Goal: Navigation & Orientation: Find specific page/section

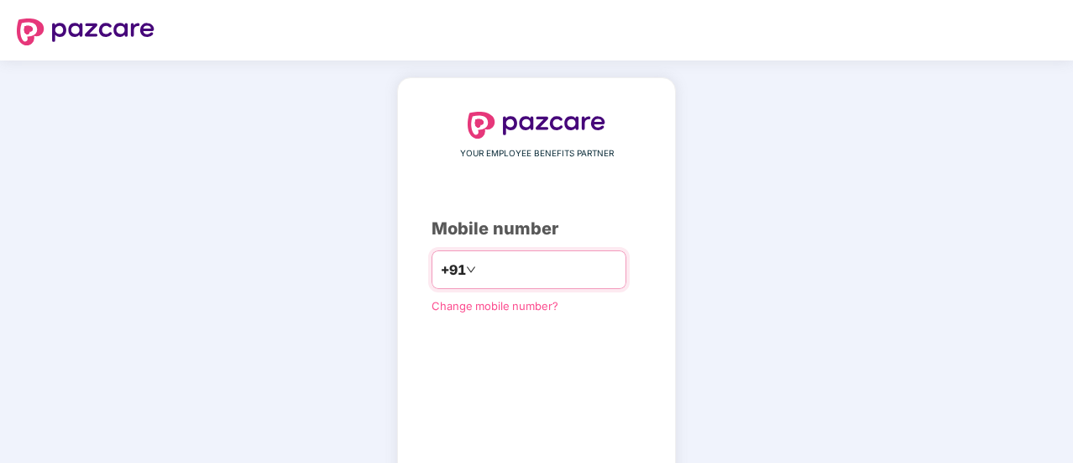
click at [530, 270] on input "number" at bounding box center [548, 269] width 138 height 27
type input "**********"
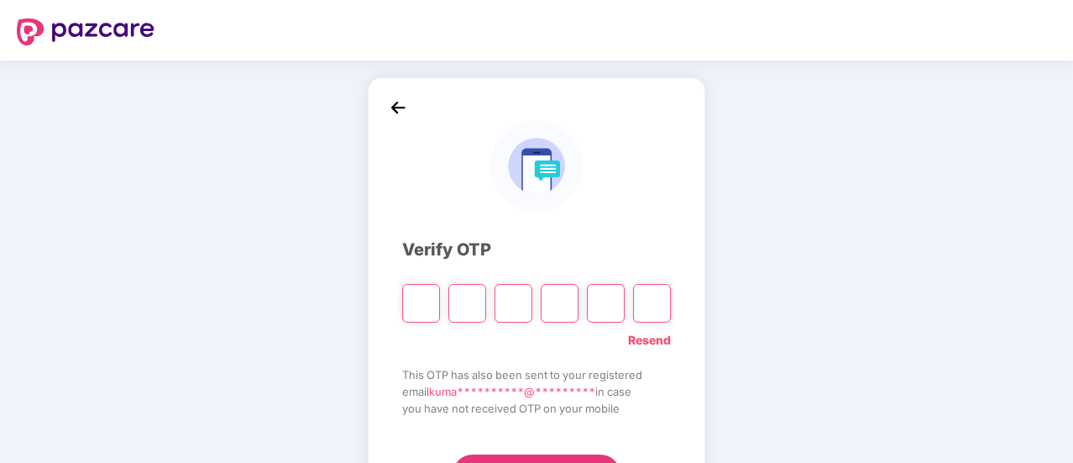
type input "*"
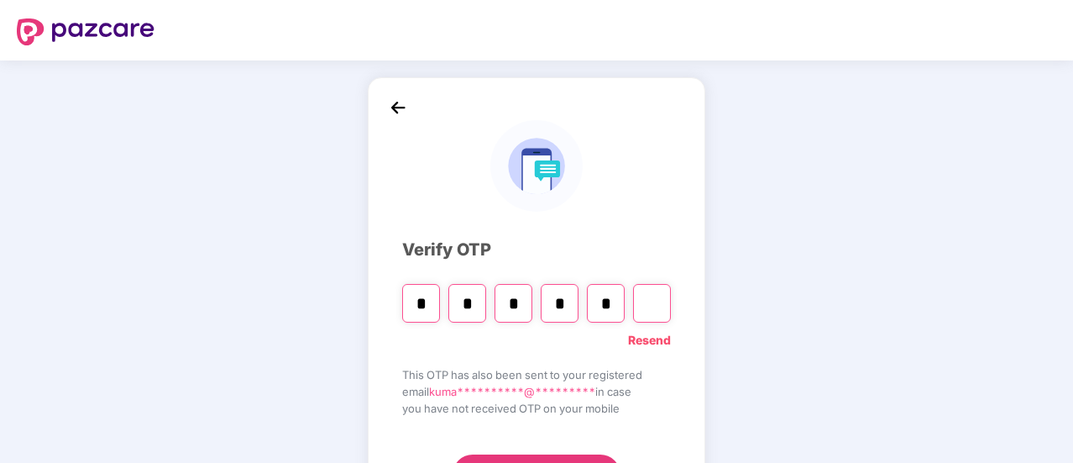
type input "*"
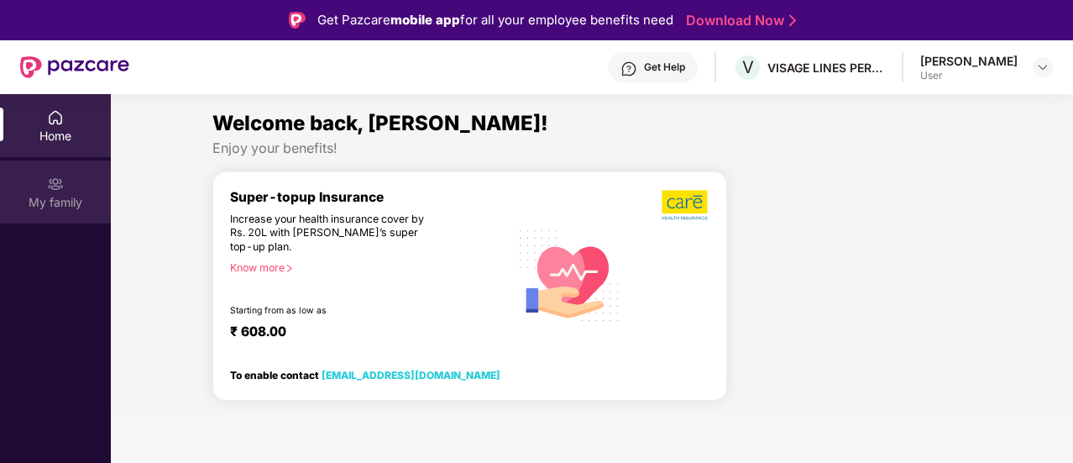
click at [65, 188] on div "My family" at bounding box center [55, 191] width 111 height 63
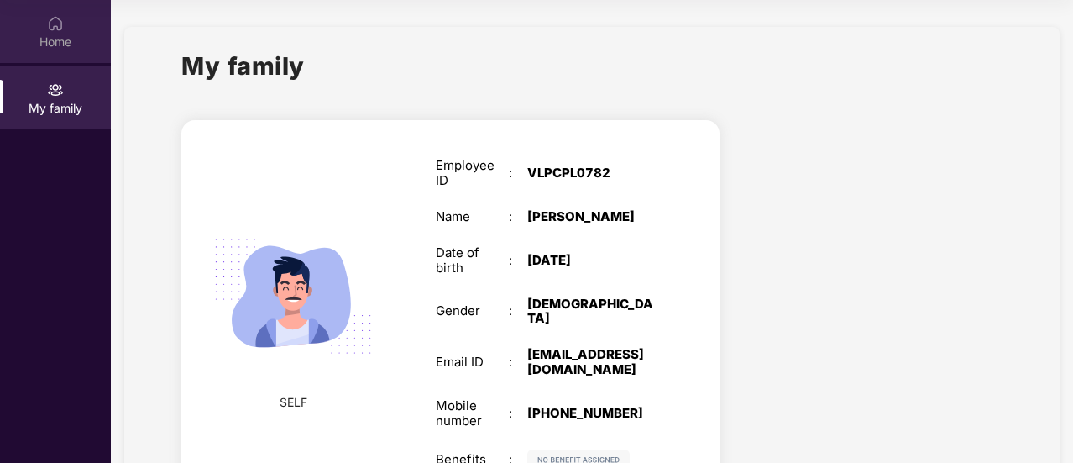
click at [52, 45] on div "Home" at bounding box center [55, 42] width 111 height 17
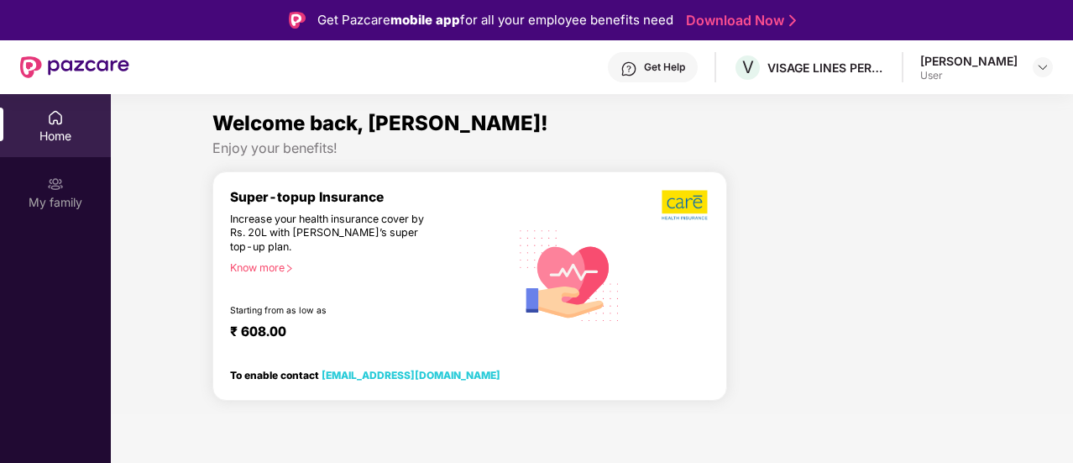
click at [1014, 65] on div "[PERSON_NAME]" at bounding box center [968, 61] width 97 height 16
click at [1058, 70] on header "Get Help V VISAGE LINES PERSONAL CARE PRIVATE LIMITED [PERSON_NAME] User" at bounding box center [536, 67] width 1073 height 54
click at [1040, 66] on img at bounding box center [1042, 66] width 13 height 13
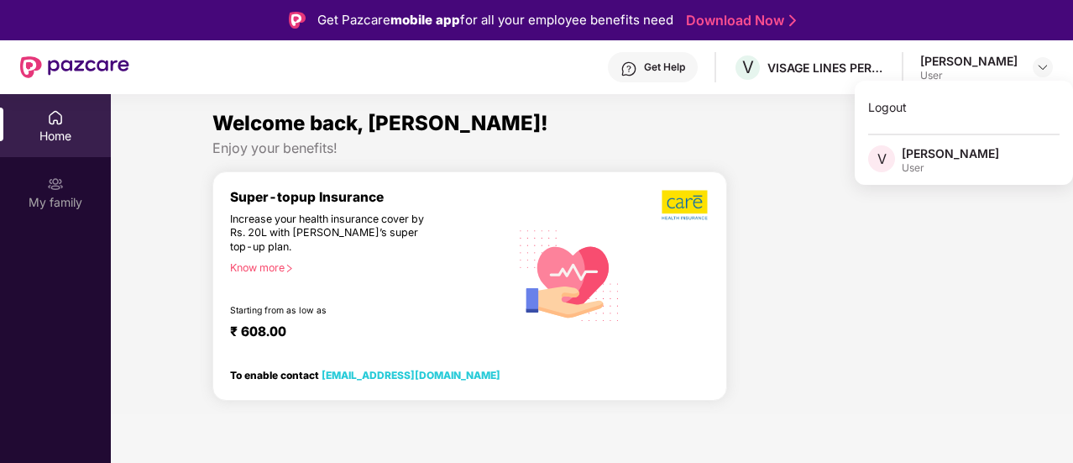
click at [930, 167] on div "User" at bounding box center [950, 167] width 97 height 13
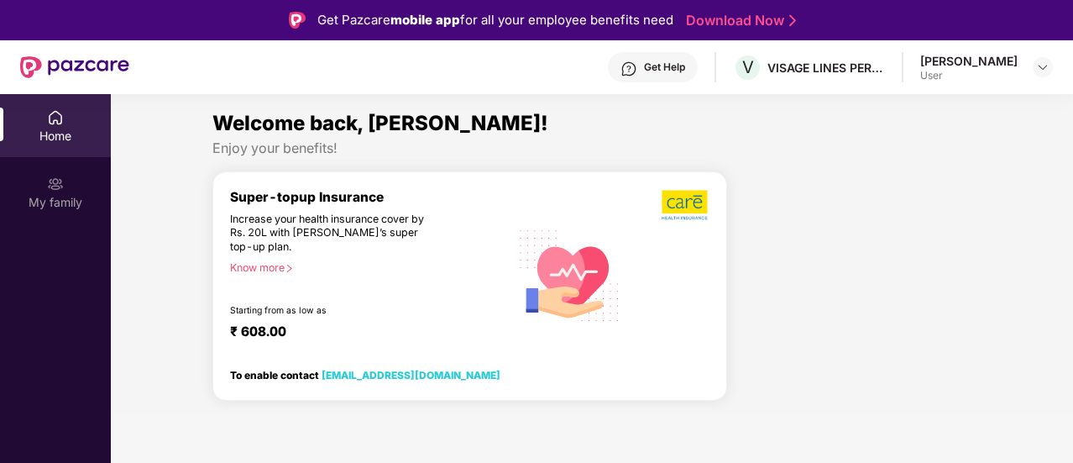
click at [675, 292] on div at bounding box center [670, 275] width 80 height 172
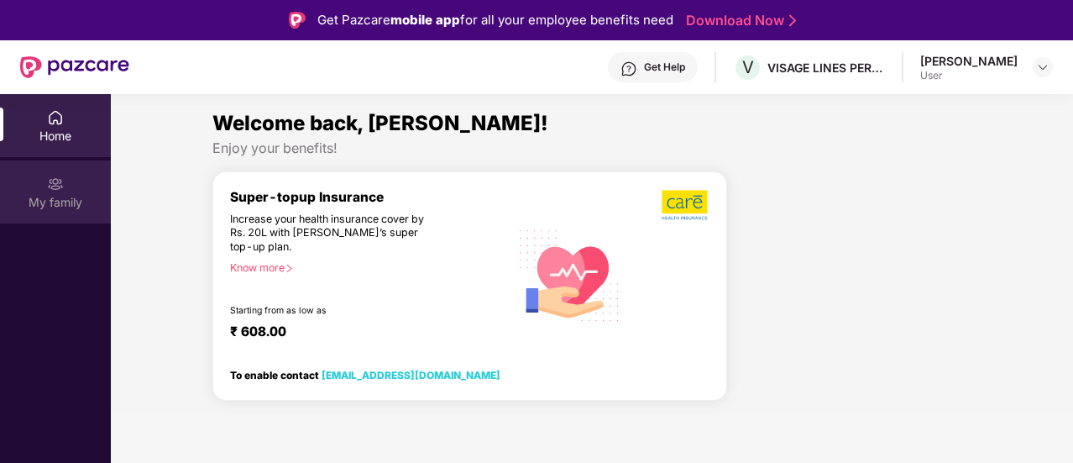
click at [40, 187] on div "My family" at bounding box center [55, 191] width 111 height 63
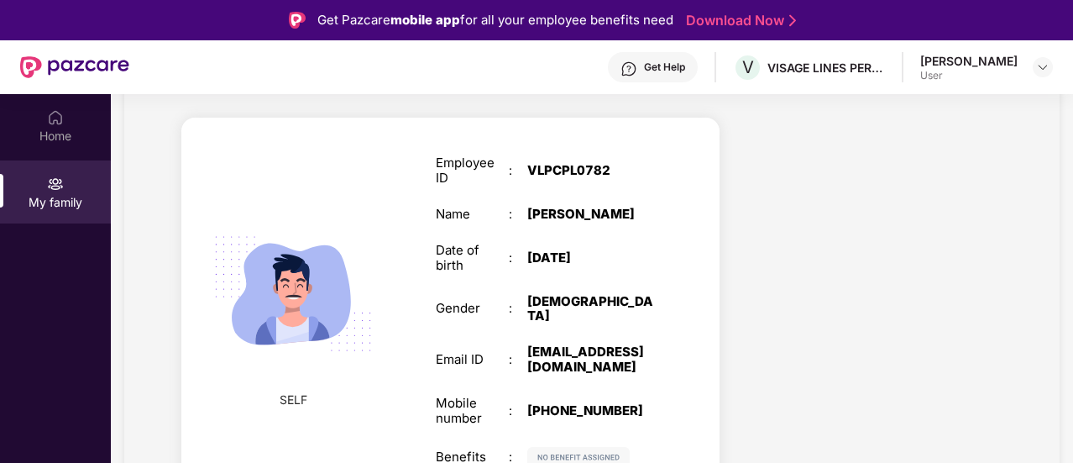
scroll to position [94, 0]
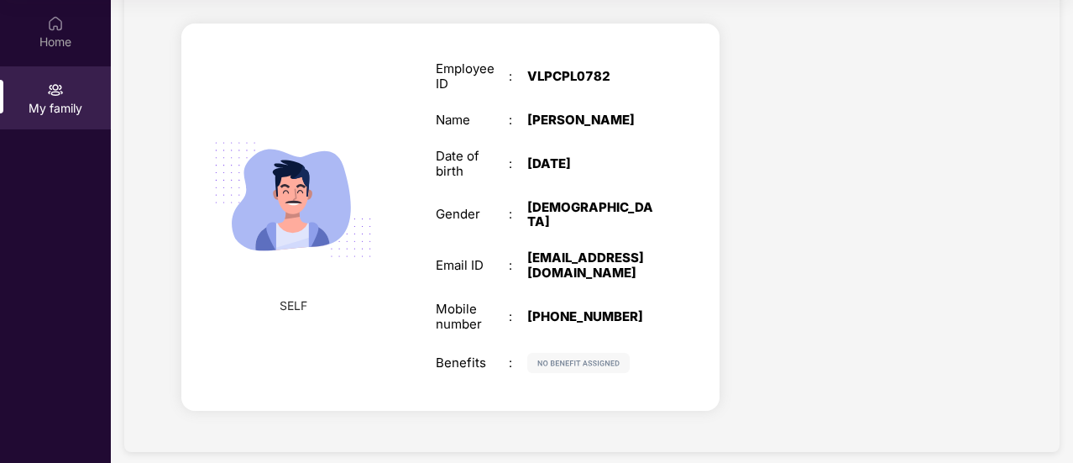
click at [549, 353] on img at bounding box center [578, 363] width 102 height 20
click at [551, 353] on img at bounding box center [578, 363] width 102 height 20
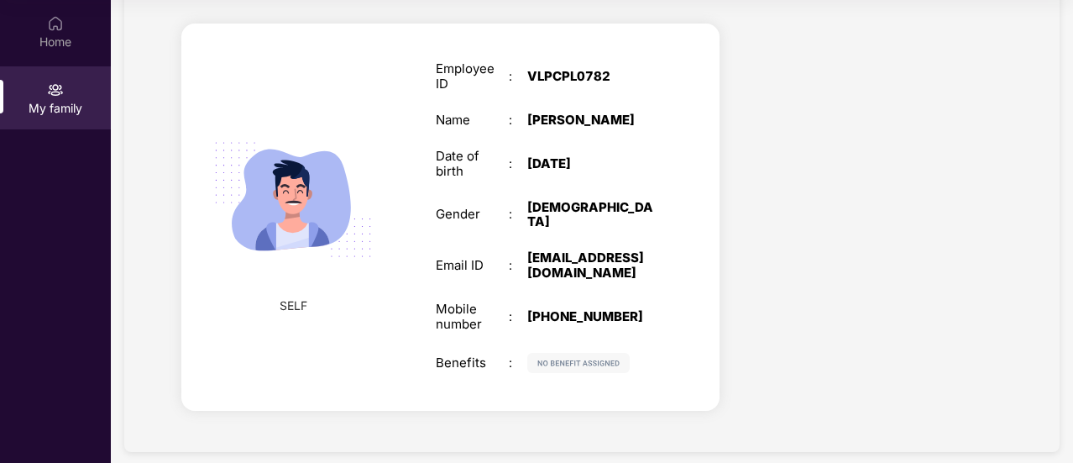
click at [551, 353] on img at bounding box center [578, 363] width 102 height 20
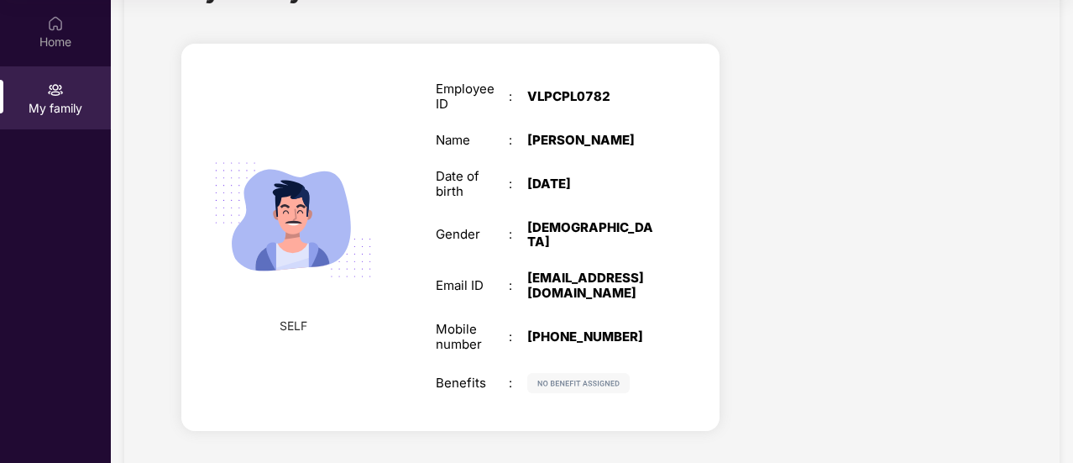
scroll to position [77, 0]
click at [291, 317] on span "SELF" at bounding box center [294, 325] width 28 height 18
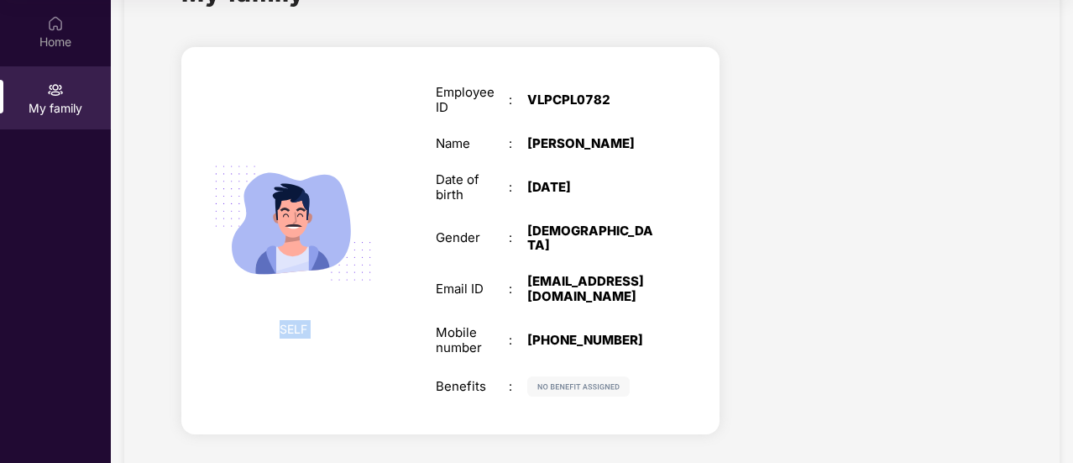
scroll to position [0, 0]
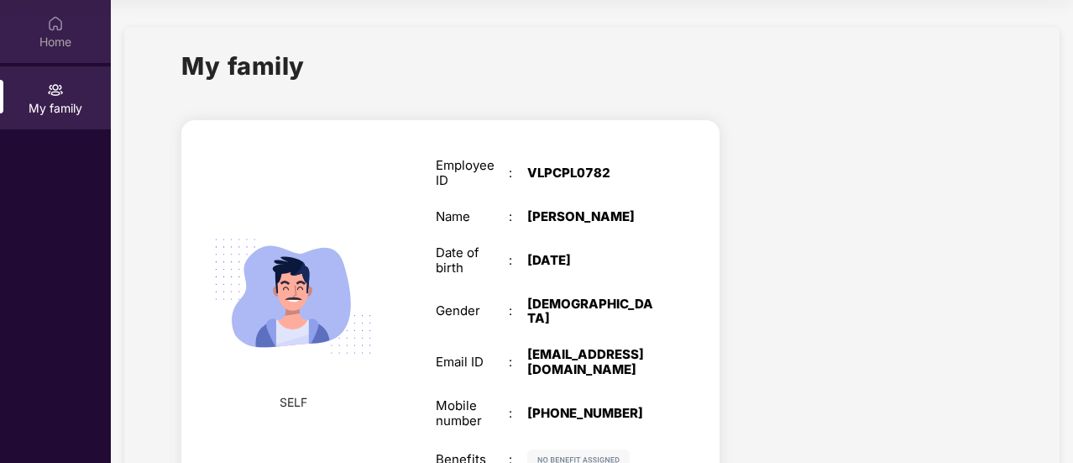
click at [40, 50] on div "Home" at bounding box center [55, 31] width 111 height 63
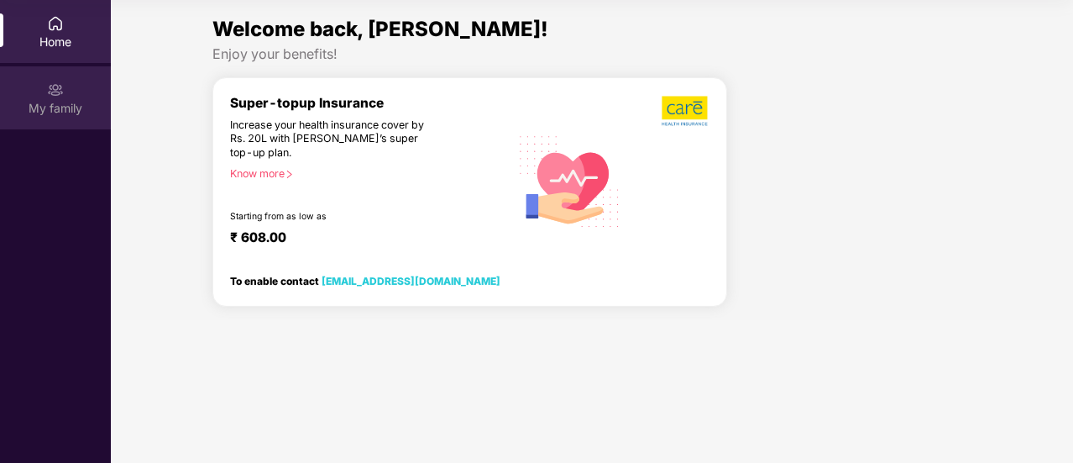
click at [58, 97] on img at bounding box center [55, 89] width 17 height 17
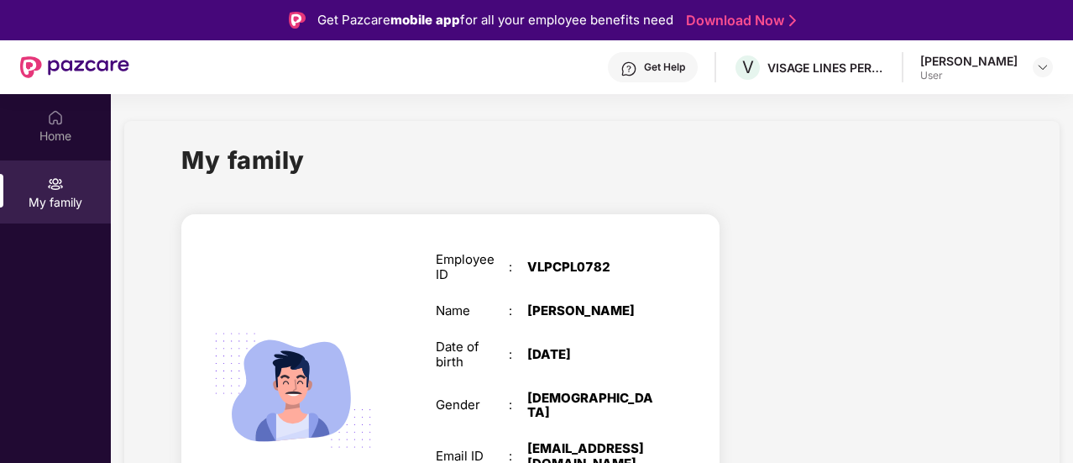
scroll to position [97, 0]
